Goal: Task Accomplishment & Management: Use online tool/utility

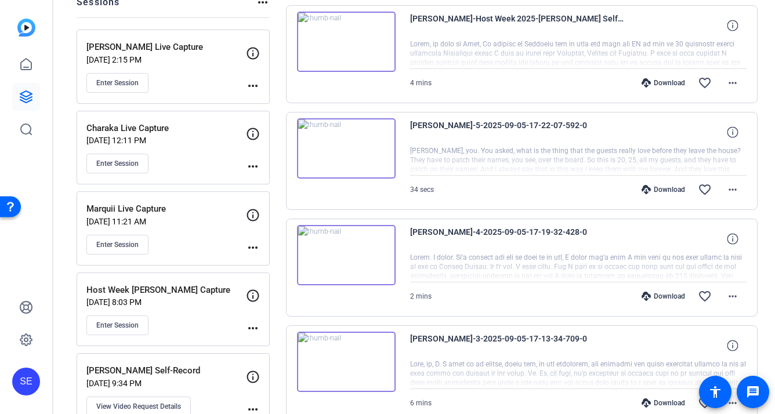
scroll to position [154, 0]
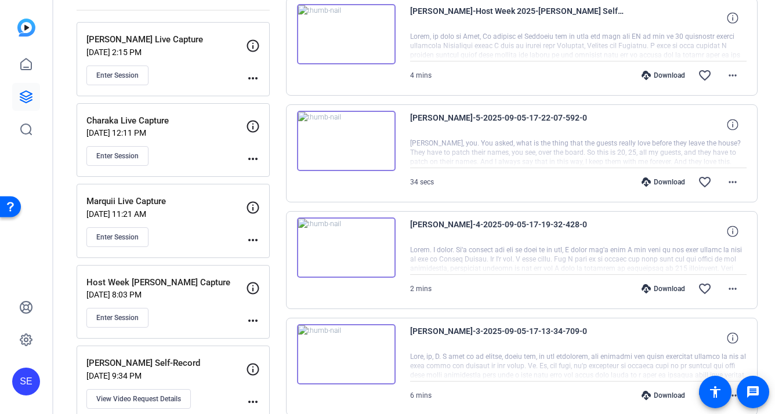
click at [192, 219] on div "Marquii Live Capture [DATE] 11:21 AM Enter Session" at bounding box center [166, 221] width 160 height 52
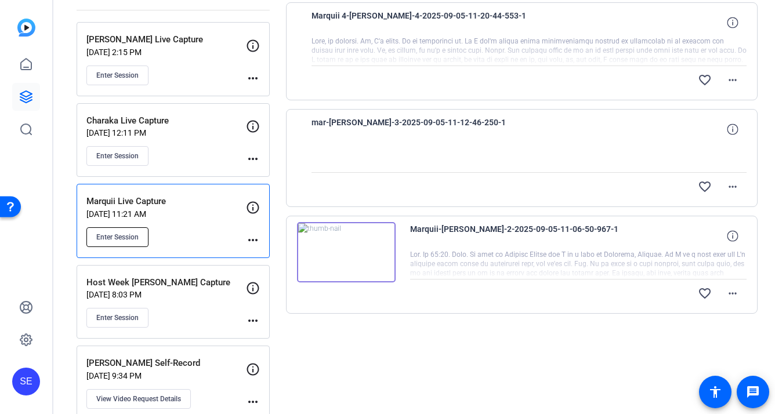
click at [122, 237] on span "Enter Session" at bounding box center [117, 237] width 42 height 9
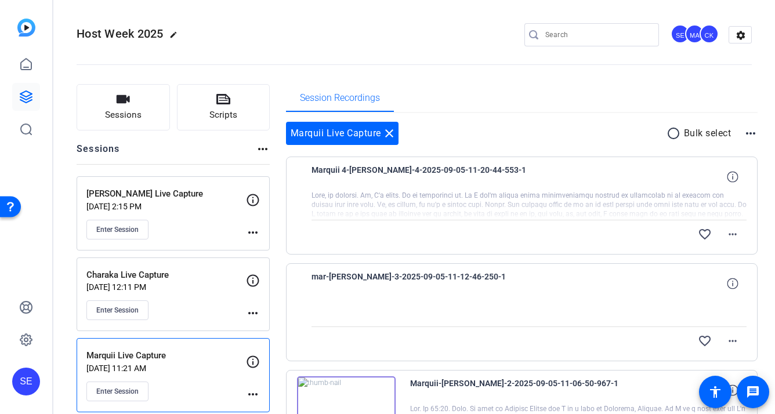
scroll to position [40, 0]
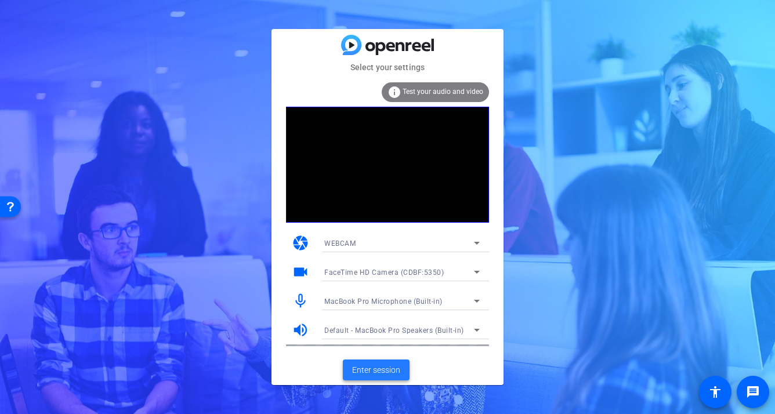
click at [374, 363] on span at bounding box center [376, 370] width 67 height 28
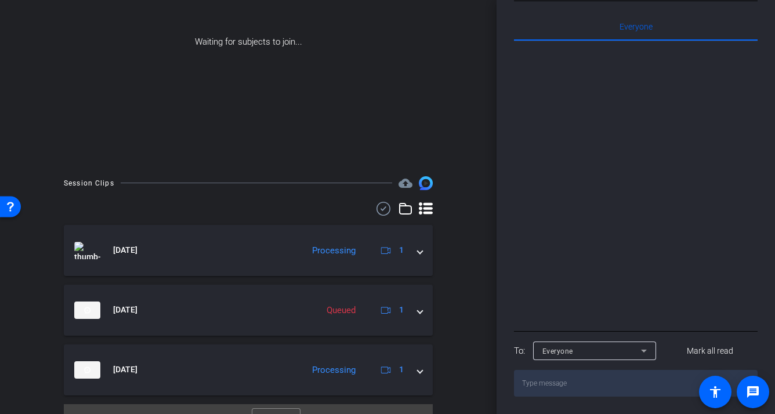
scroll to position [153, 0]
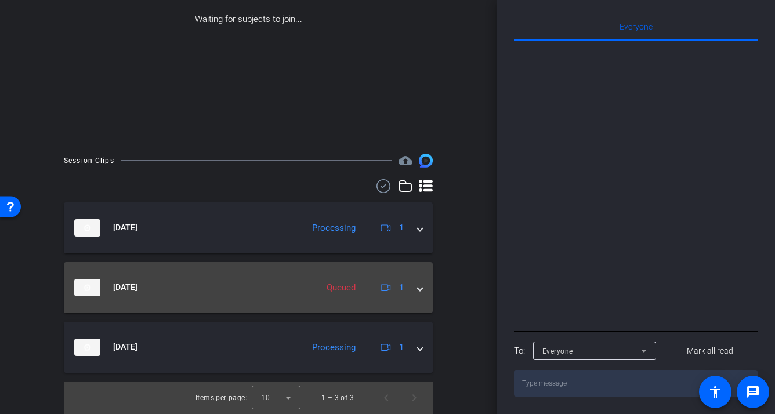
click at [359, 294] on div "Queued" at bounding box center [341, 287] width 41 height 13
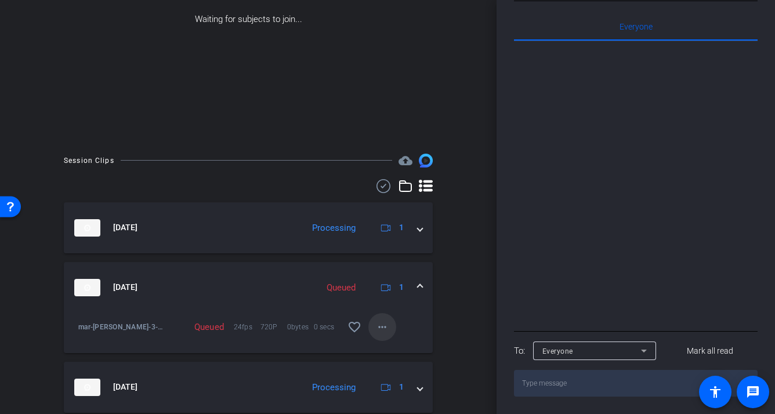
click at [376, 328] on mat-icon "more_horiz" at bounding box center [382, 327] width 14 height 14
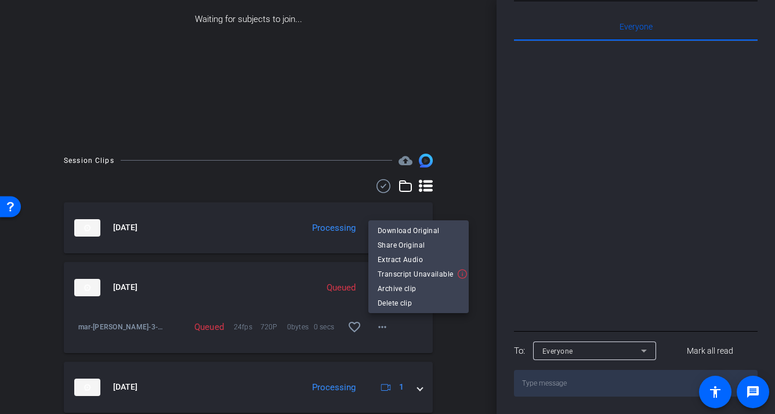
click at [376, 328] on div at bounding box center [387, 207] width 775 height 414
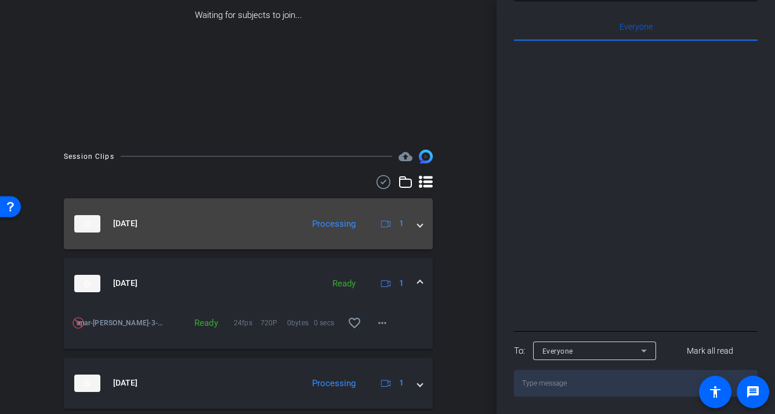
scroll to position [158, 0]
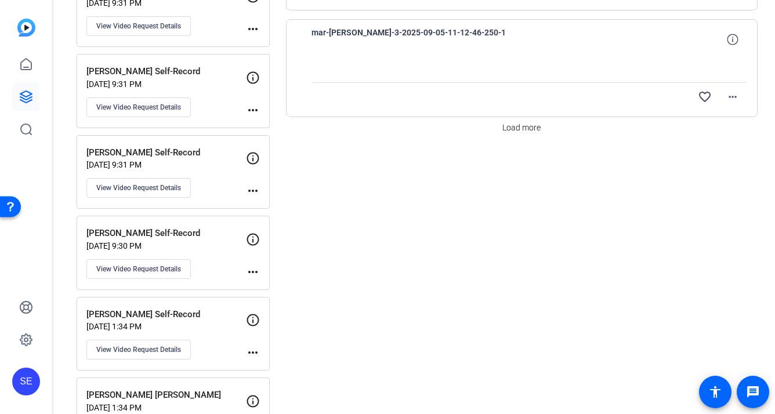
scroll to position [1072, 0]
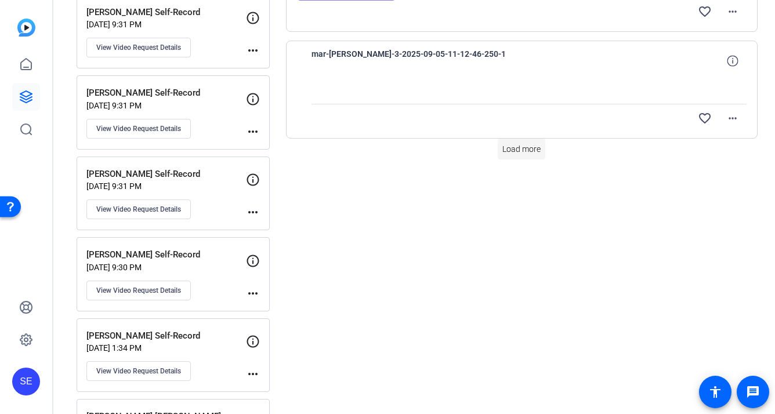
click at [529, 148] on span "Load more" at bounding box center [521, 149] width 38 height 12
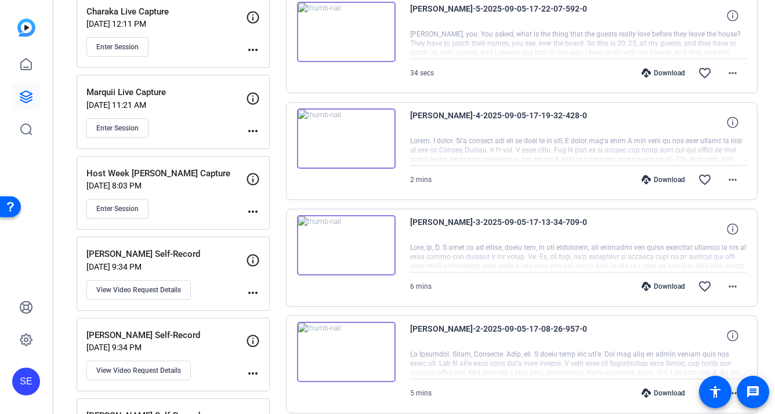
scroll to position [251, 0]
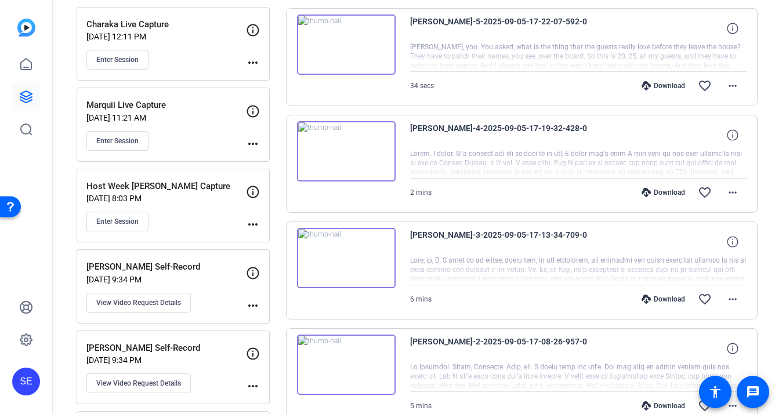
click at [184, 130] on div "Marquii Live Capture [DATE] 11:21 AM Enter Session" at bounding box center [166, 125] width 160 height 52
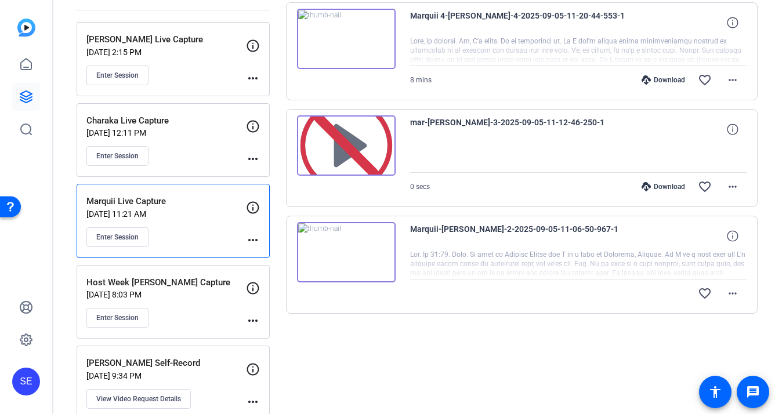
scroll to position [167, 0]
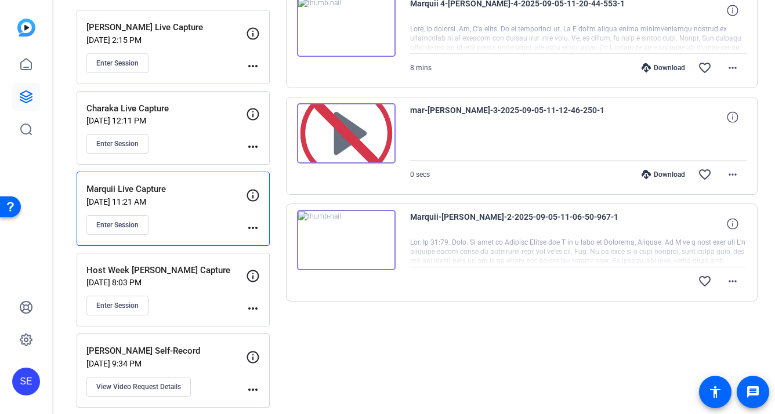
click at [404, 294] on div "Marquii-Marquio Jacobs-2-2025-09-05-11-06-50-967-1 favorite_border more_horiz" at bounding box center [522, 253] width 472 height 98
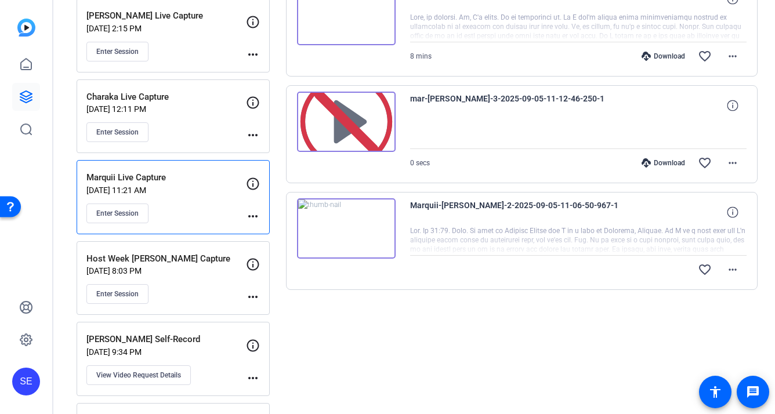
scroll to position [183, 0]
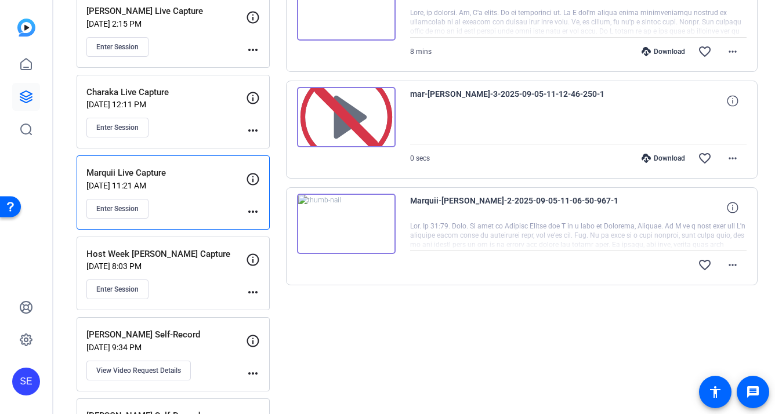
click at [381, 281] on div "Marquii-Marquio Jacobs-2-2025-09-05-11-06-50-967-1 favorite_border more_horiz" at bounding box center [522, 236] width 472 height 98
click at [447, 240] on div at bounding box center [578, 236] width 337 height 29
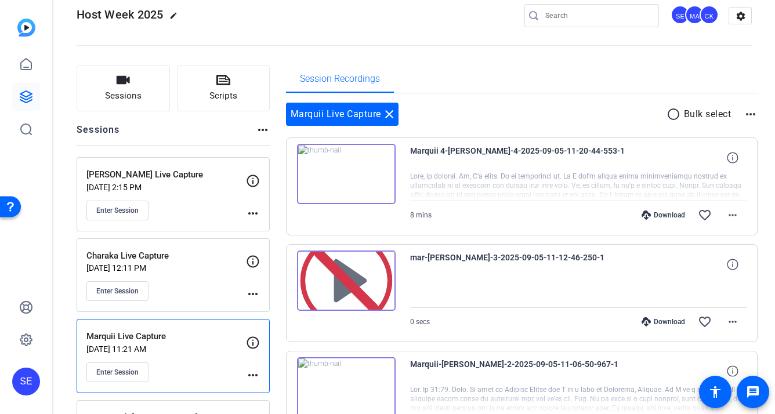
scroll to position [0, 0]
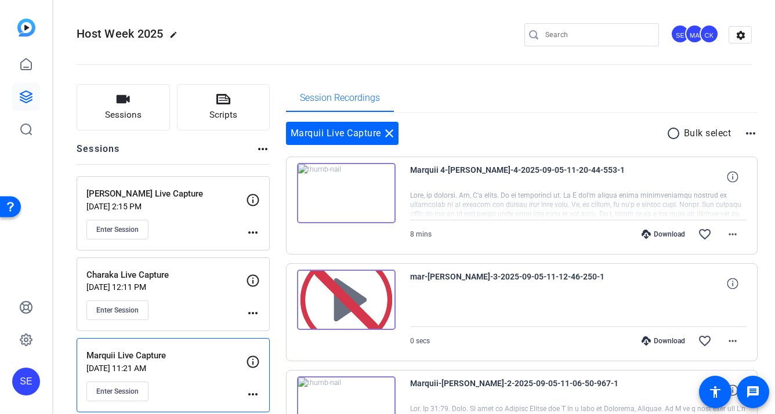
click at [380, 278] on img at bounding box center [346, 300] width 99 height 60
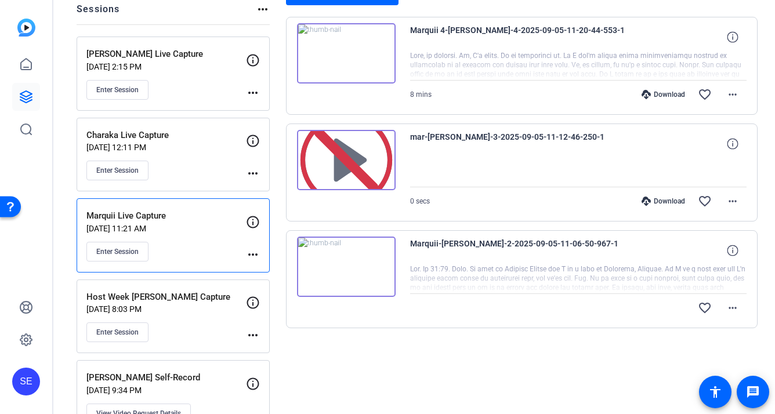
scroll to position [143, 0]
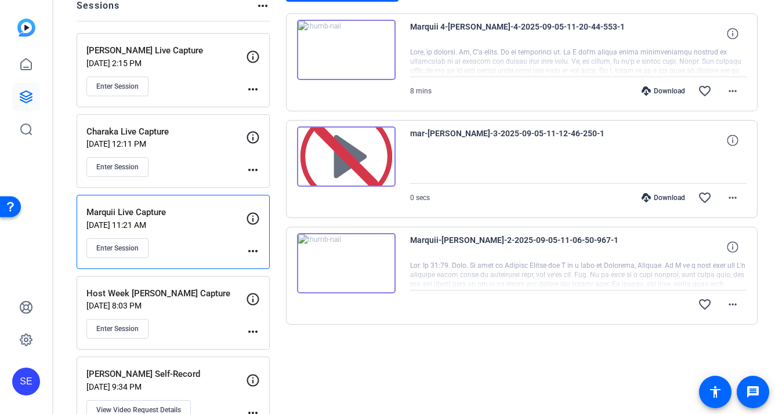
click at [384, 287] on img at bounding box center [346, 263] width 99 height 60
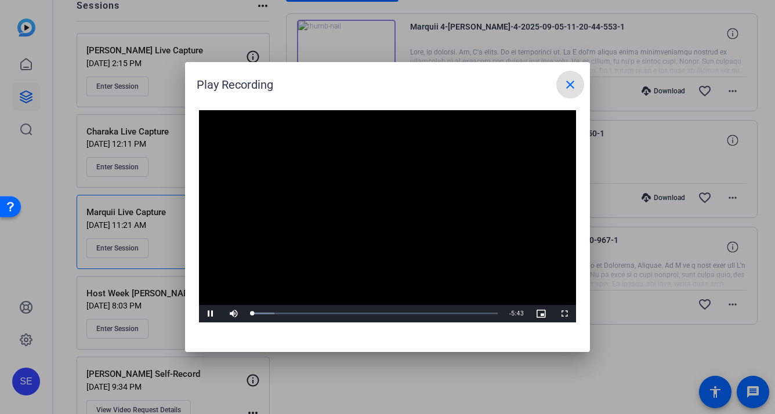
click at [569, 82] on mat-icon "close" at bounding box center [570, 85] width 14 height 14
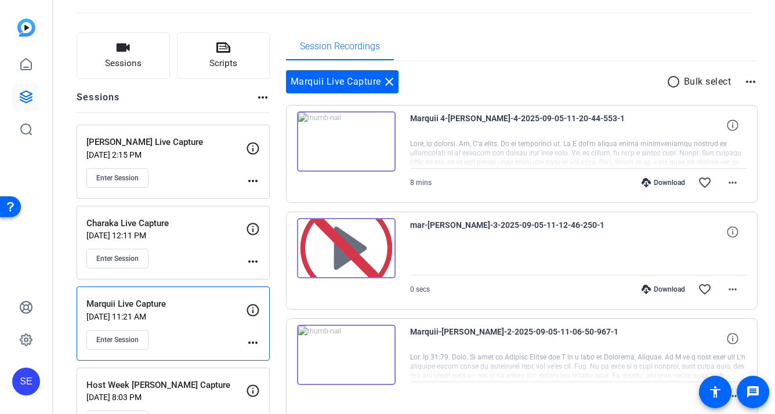
scroll to position [49, 0]
